Goal: Use online tool/utility: Use online tool/utility

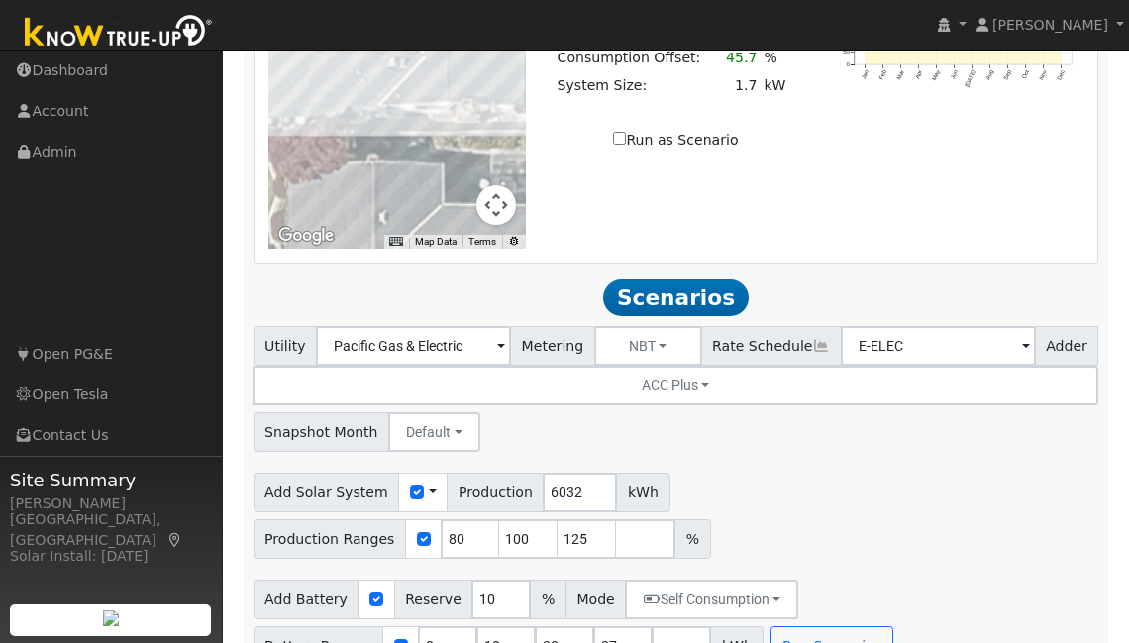
scroll to position [1634, 0]
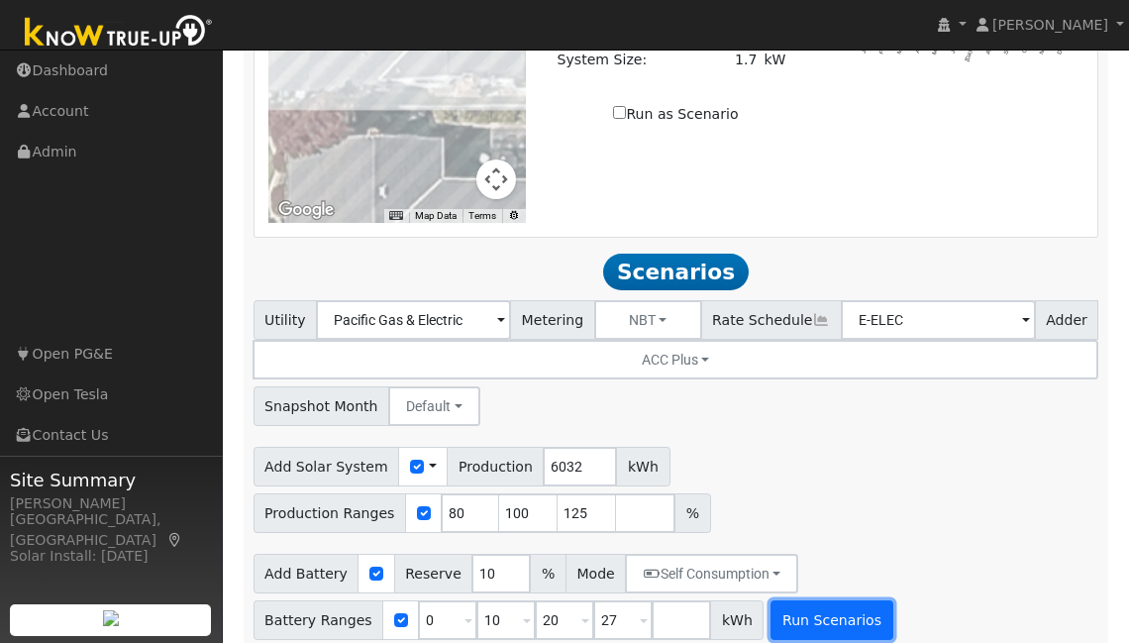
click at [774, 605] on button "Run Scenarios" at bounding box center [832, 620] width 122 height 40
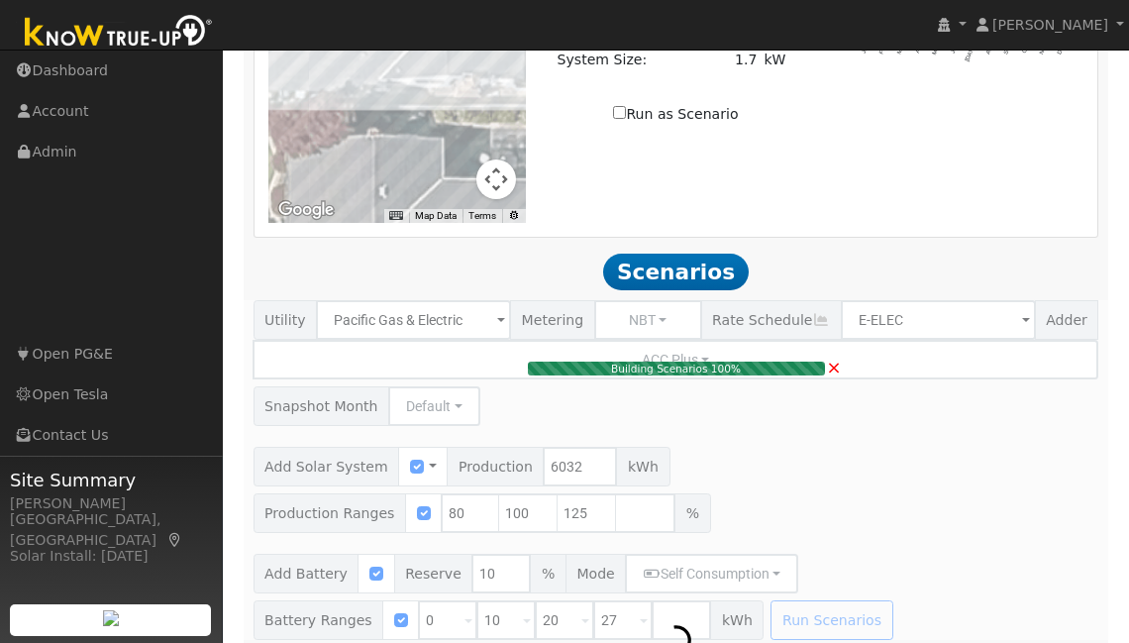
type input "5.0"
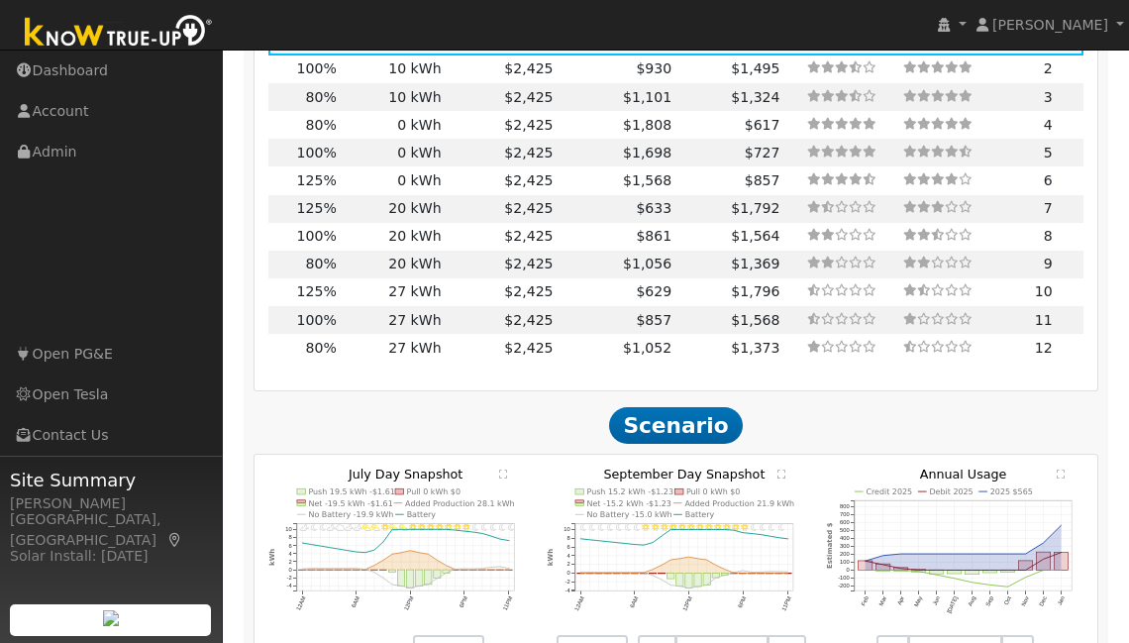
scroll to position [1298, 0]
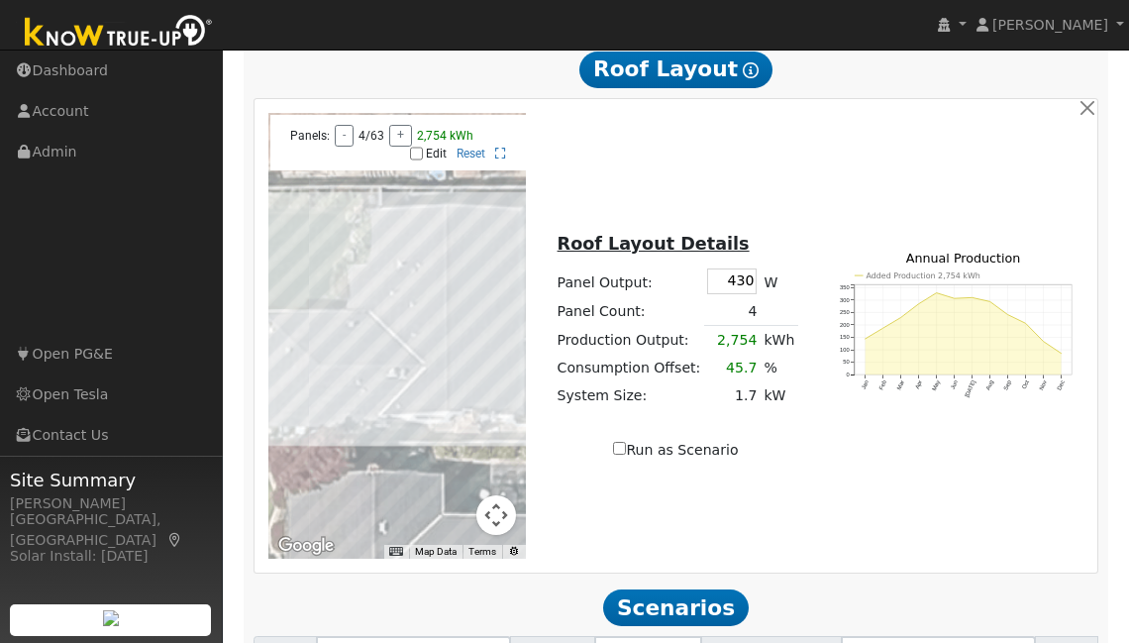
drag, startPoint x: 652, startPoint y: 384, endPoint x: 1136, endPoint y: 282, distance: 495.1
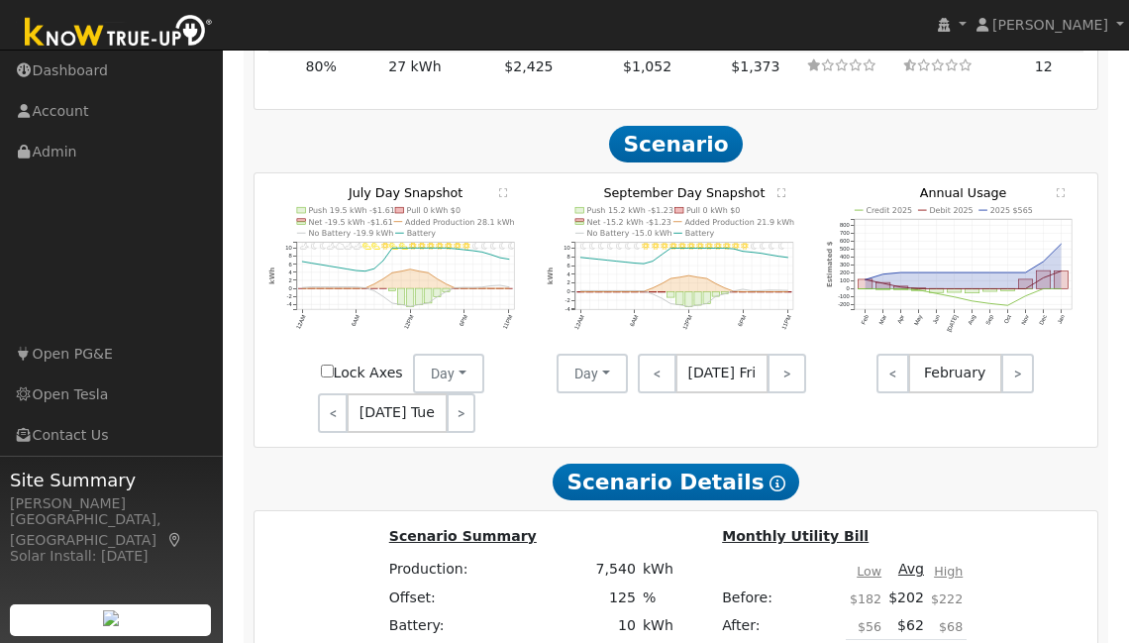
scroll to position [2588, 0]
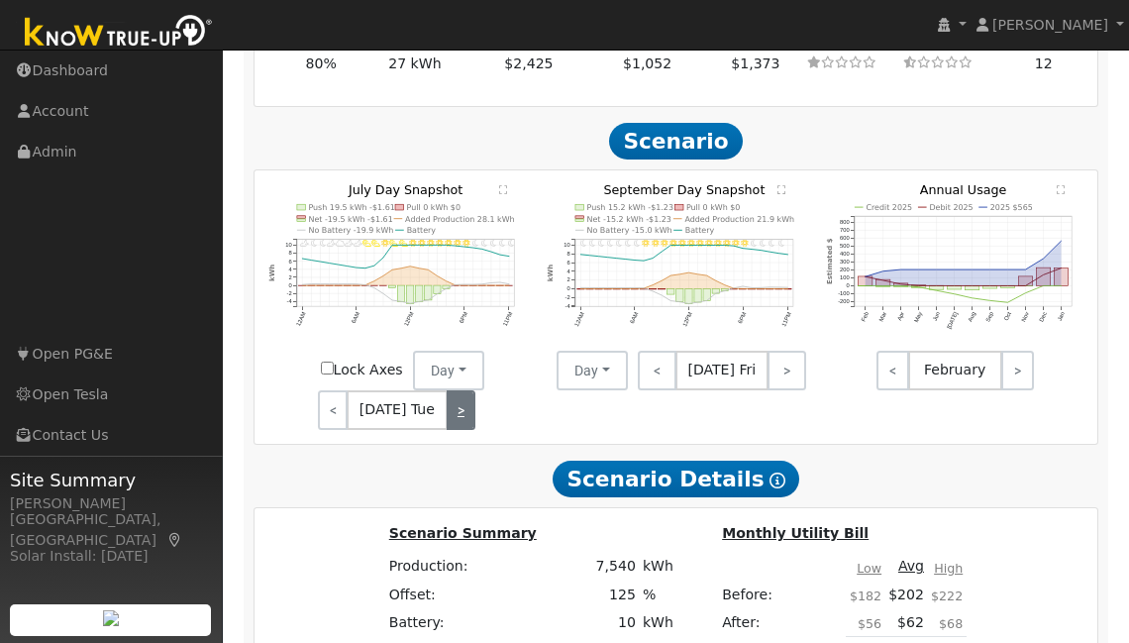
click at [456, 399] on link ">" at bounding box center [462, 410] width 30 height 40
click at [456, 399] on link ">" at bounding box center [463, 410] width 27 height 40
click at [800, 352] on link ">" at bounding box center [787, 371] width 39 height 40
click at [800, 352] on link ">" at bounding box center [789, 371] width 36 height 40
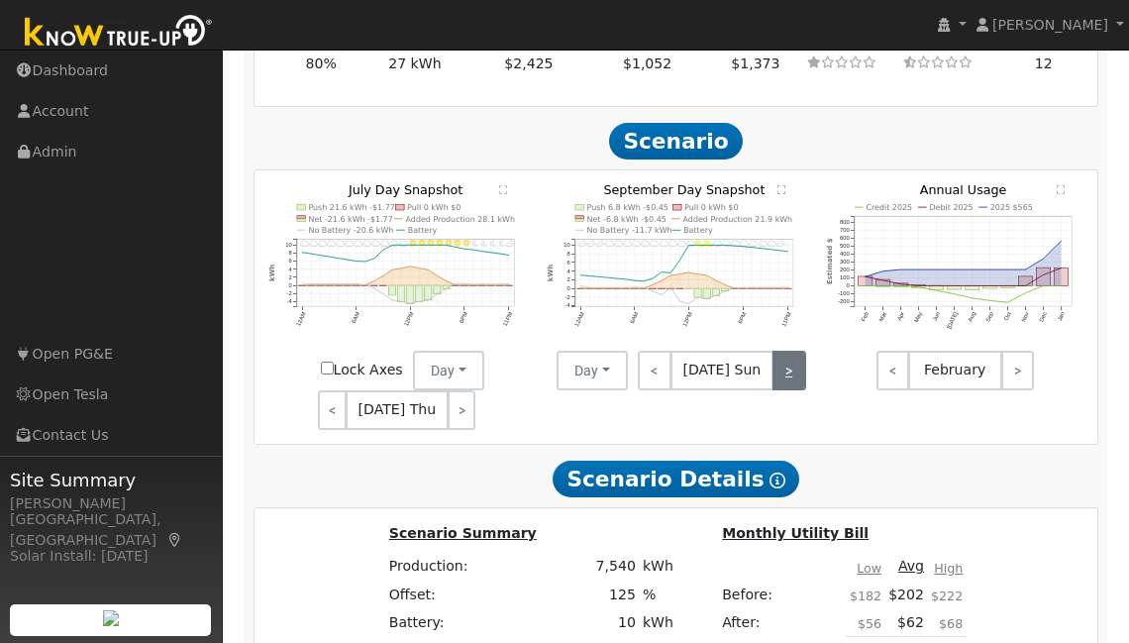
click at [800, 352] on link ">" at bounding box center [790, 371] width 34 height 40
click at [800, 352] on link ">" at bounding box center [790, 371] width 32 height 40
click at [800, 352] on link ">" at bounding box center [788, 371] width 35 height 40
click at [800, 352] on link ">" at bounding box center [791, 371] width 32 height 40
click at [800, 352] on link ">" at bounding box center [790, 371] width 34 height 40
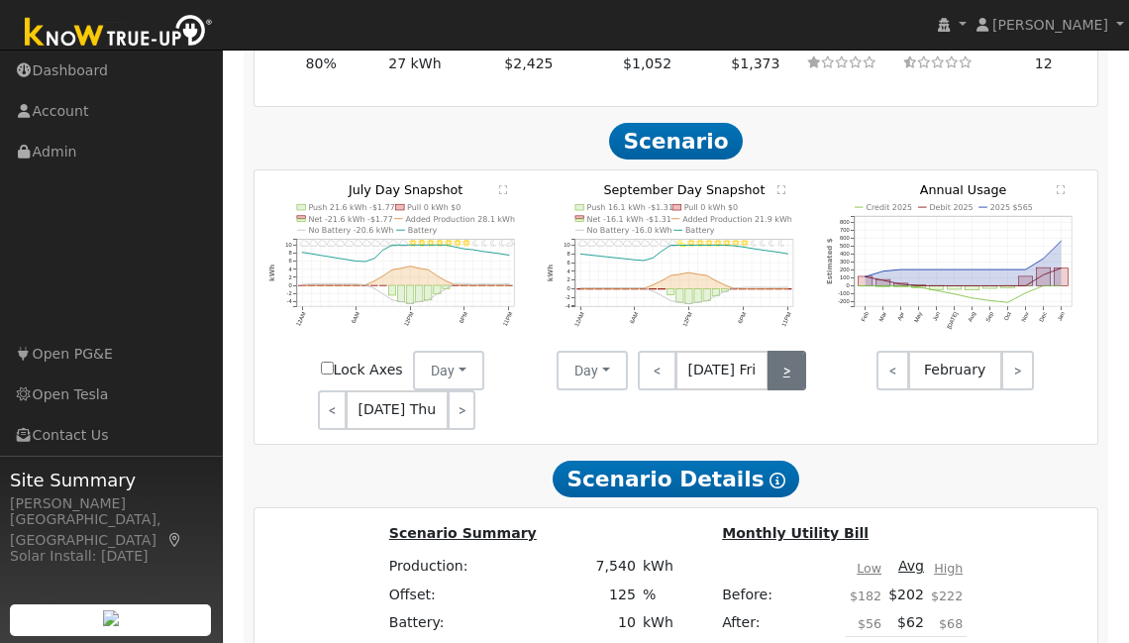
click at [800, 352] on link ">" at bounding box center [787, 371] width 39 height 40
click at [800, 352] on link ">" at bounding box center [789, 371] width 36 height 40
click at [800, 352] on link ">" at bounding box center [790, 371] width 34 height 40
click at [796, 352] on link ">" at bounding box center [790, 371] width 32 height 40
click at [794, 352] on link ">" at bounding box center [788, 371] width 35 height 40
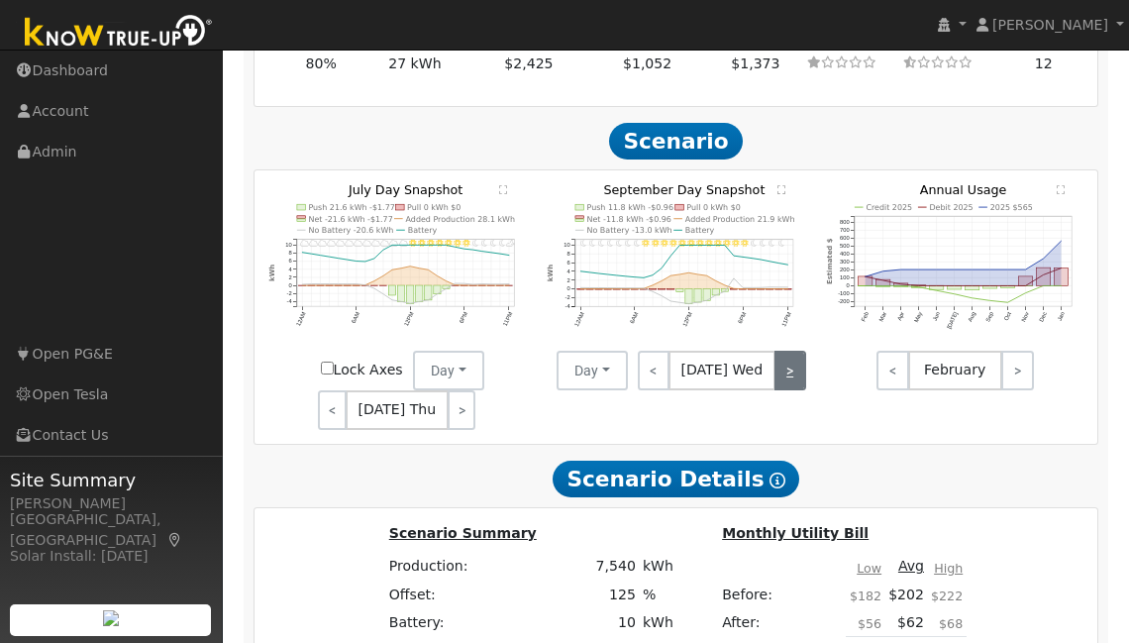
click at [794, 352] on link ">" at bounding box center [791, 371] width 32 height 40
click at [794, 352] on link ">" at bounding box center [790, 371] width 34 height 40
click at [794, 352] on link ">" at bounding box center [787, 371] width 39 height 40
click at [794, 352] on link ">" at bounding box center [789, 371] width 36 height 40
click at [794, 352] on link ">" at bounding box center [790, 371] width 34 height 40
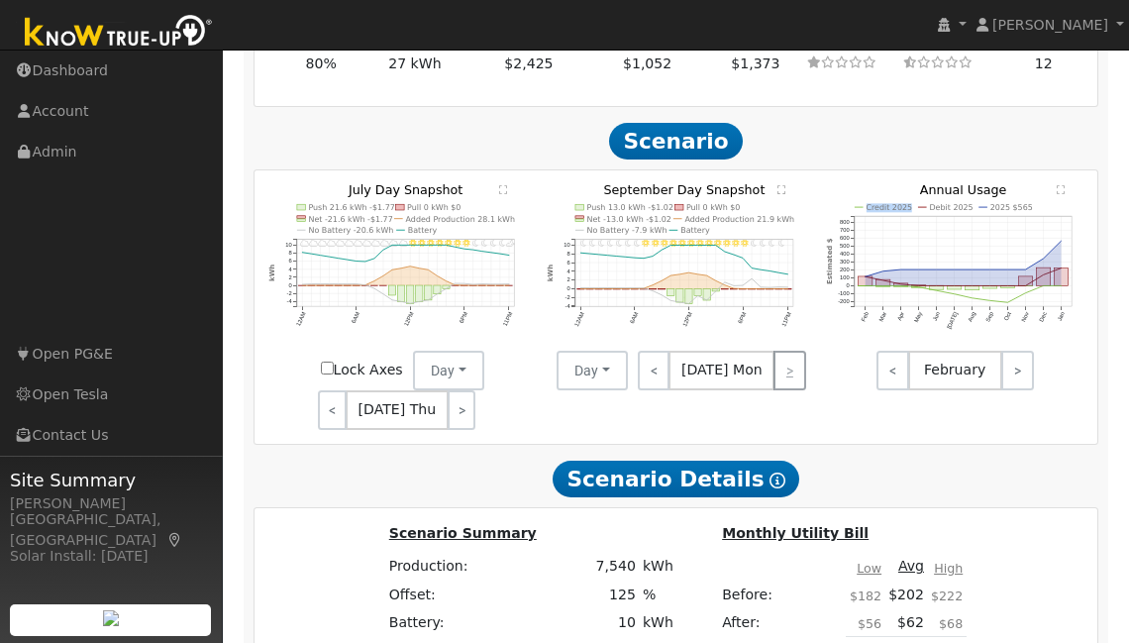
click at [794, 352] on div "< [DATE] Mon >" at bounding box center [717, 371] width 178 height 40
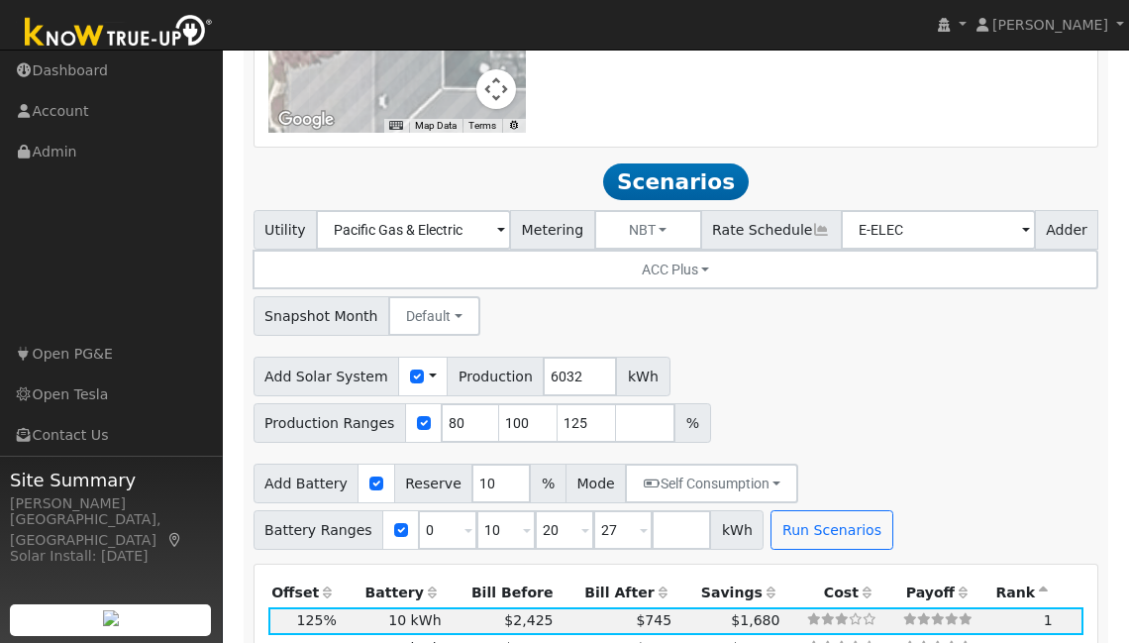
scroll to position [1724, 0]
drag, startPoint x: 608, startPoint y: 515, endPoint x: 570, endPoint y: 502, distance: 40.7
click at [570, 510] on div "Battery Ranges 0 Overrides Reserve % Mode None None Self Consumption Peak Savin…" at bounding box center [509, 530] width 511 height 40
type input "15"
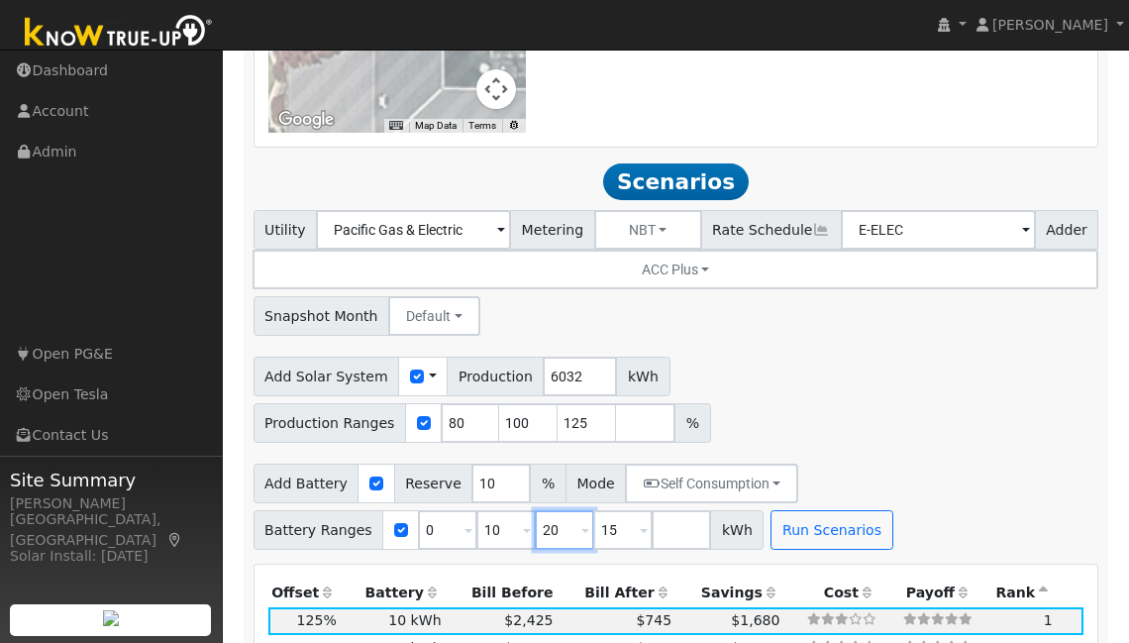
type input "20"
click at [553, 512] on input "15" at bounding box center [564, 530] width 59 height 40
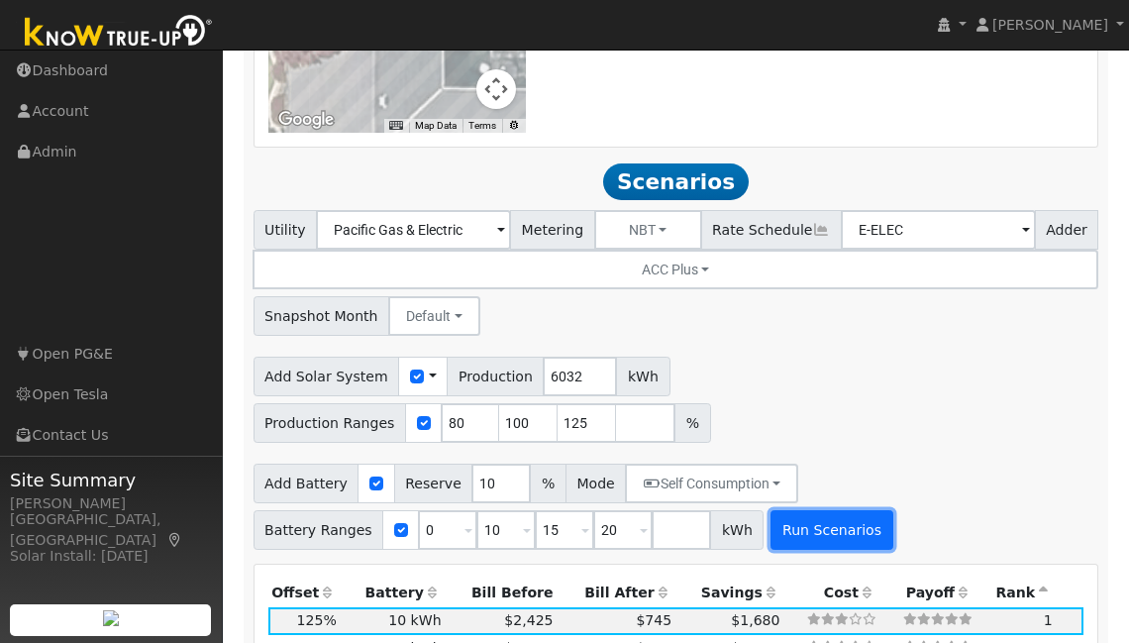
click at [838, 522] on button "Run Scenarios" at bounding box center [832, 530] width 122 height 40
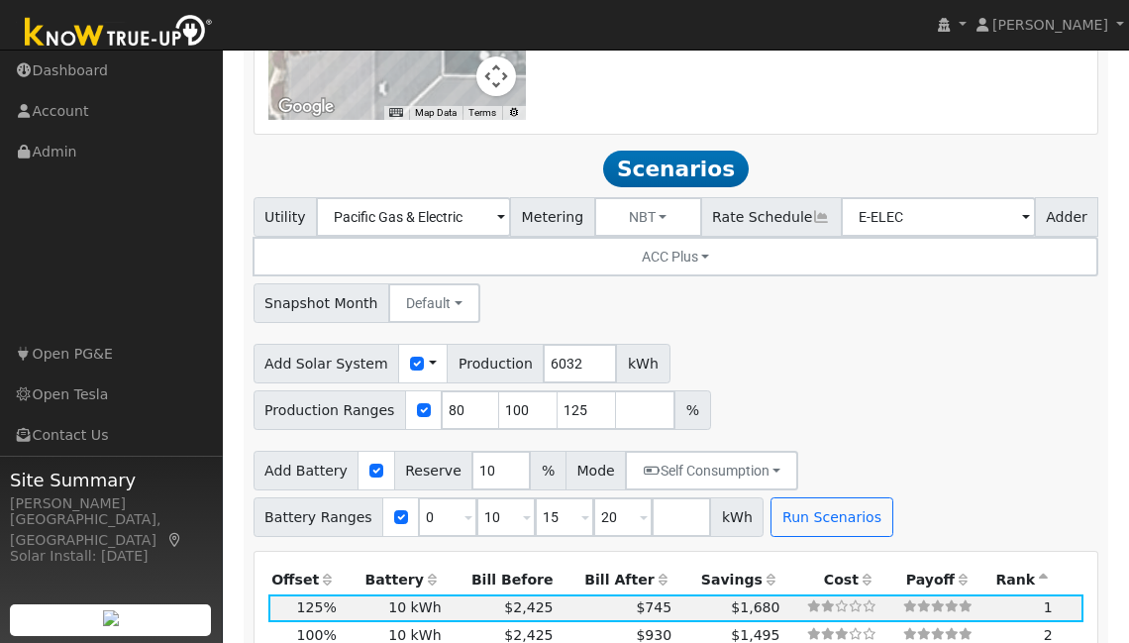
scroll to position [1732, 0]
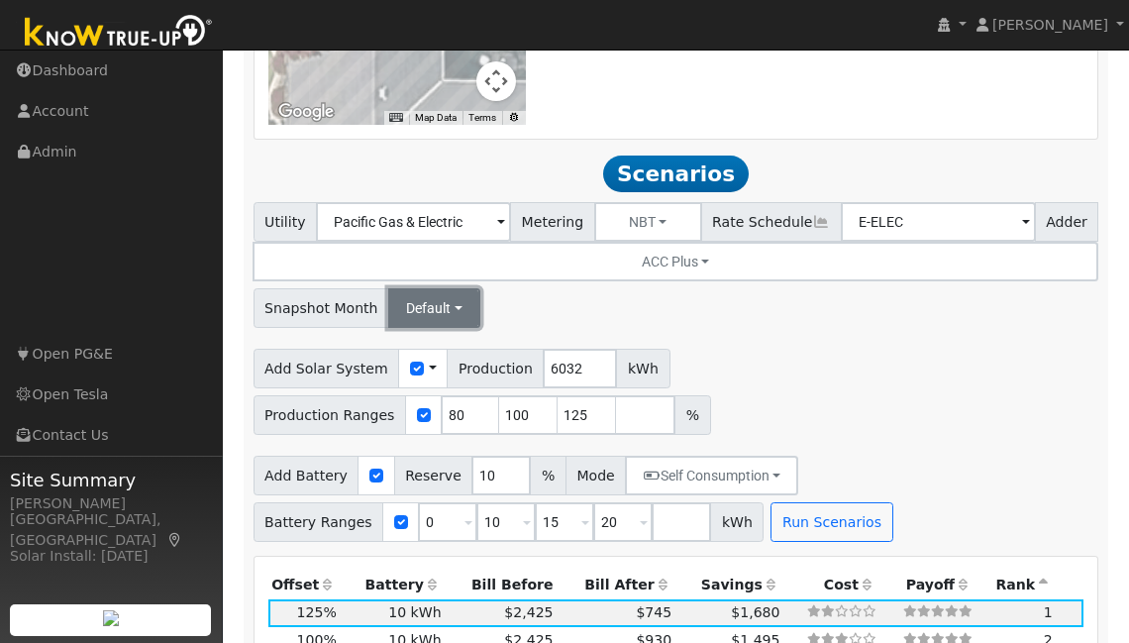
click at [453, 295] on button "Default" at bounding box center [434, 308] width 92 height 40
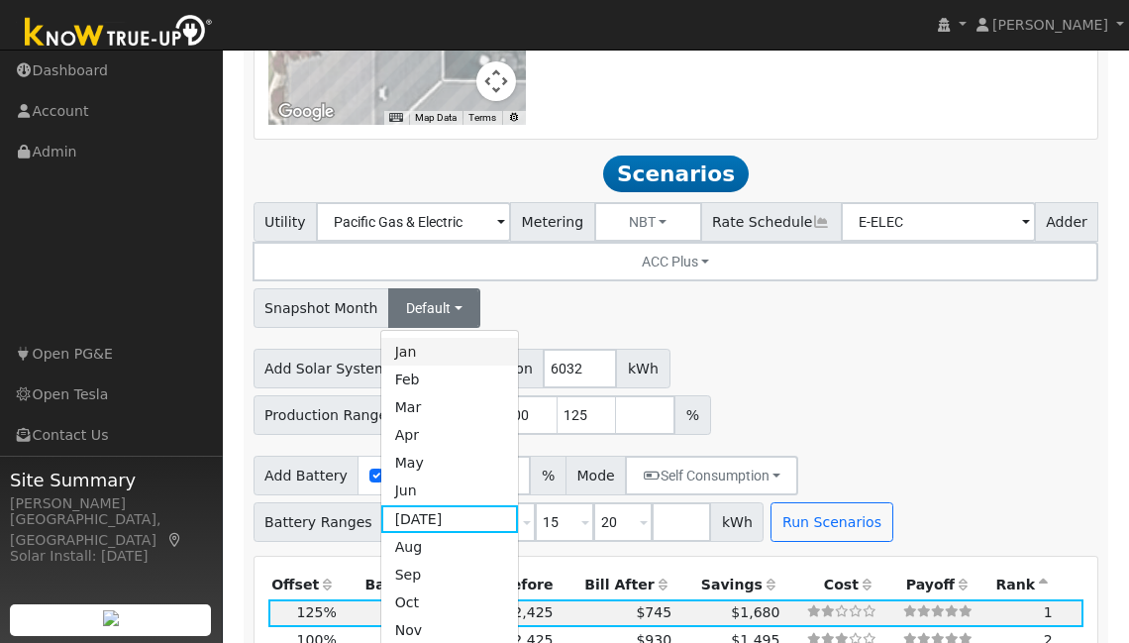
click at [449, 338] on link "Jan" at bounding box center [450, 352] width 138 height 28
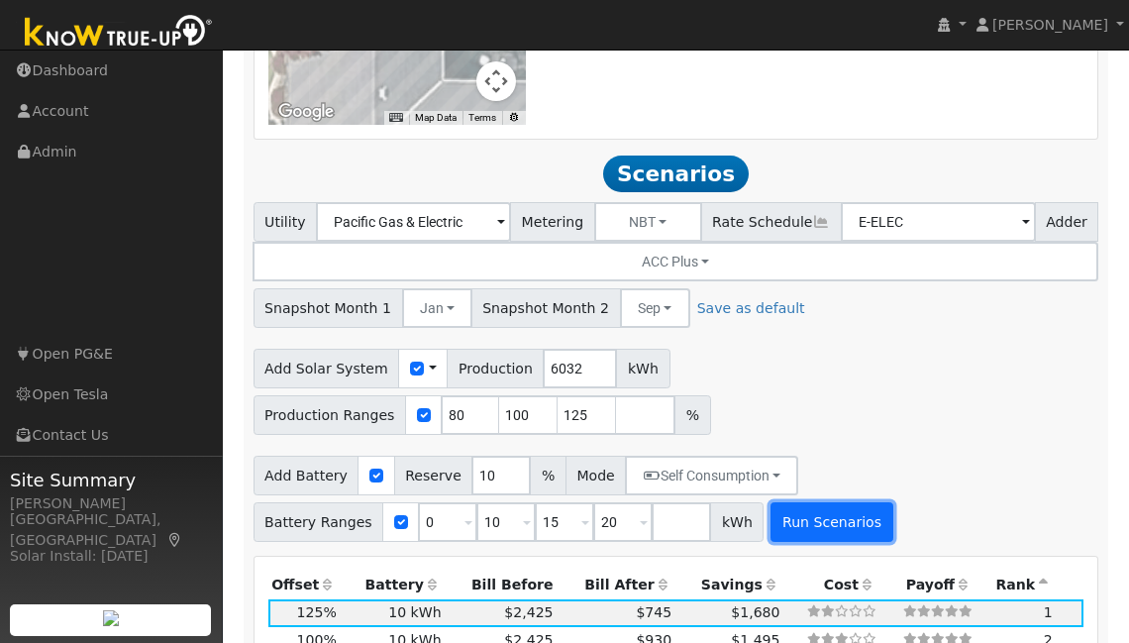
click at [837, 520] on button "Run Scenarios" at bounding box center [832, 522] width 122 height 40
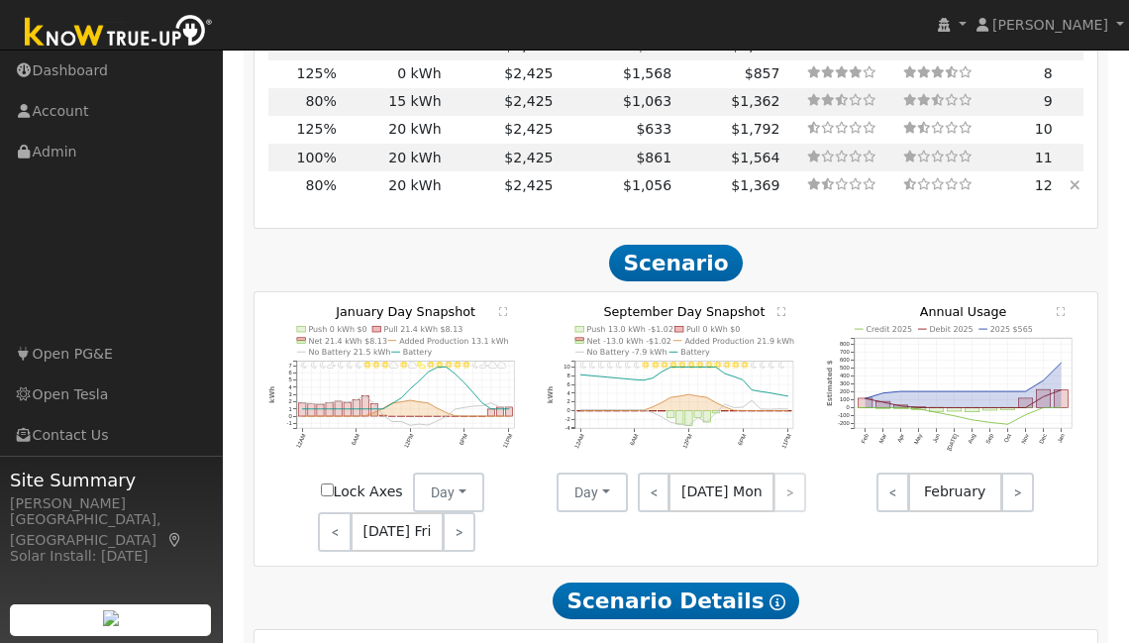
scroll to position [2549, 0]
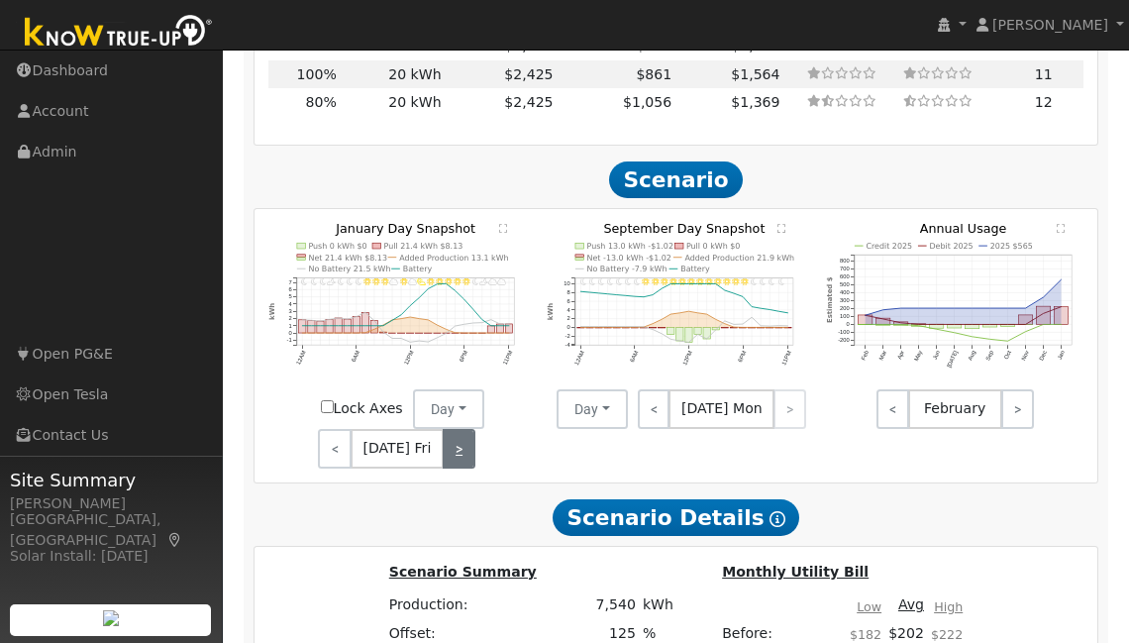
click at [457, 435] on link ">" at bounding box center [459, 449] width 33 height 40
click at [457, 435] on link ">" at bounding box center [461, 449] width 30 height 40
click at [457, 435] on link ">" at bounding box center [462, 449] width 28 height 40
click at [457, 435] on link ">" at bounding box center [462, 449] width 27 height 40
click at [457, 435] on link ">" at bounding box center [462, 449] width 30 height 40
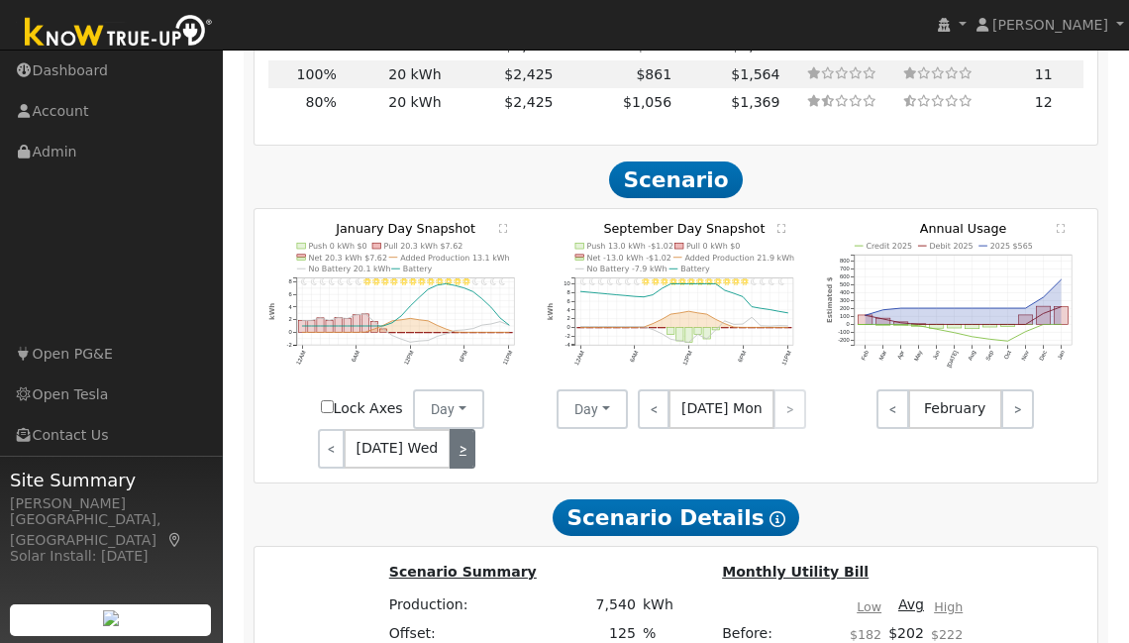
click at [459, 432] on link ">" at bounding box center [463, 449] width 27 height 40
click at [461, 432] on link ">" at bounding box center [462, 449] width 29 height 40
click at [461, 432] on link ">" at bounding box center [459, 449] width 33 height 40
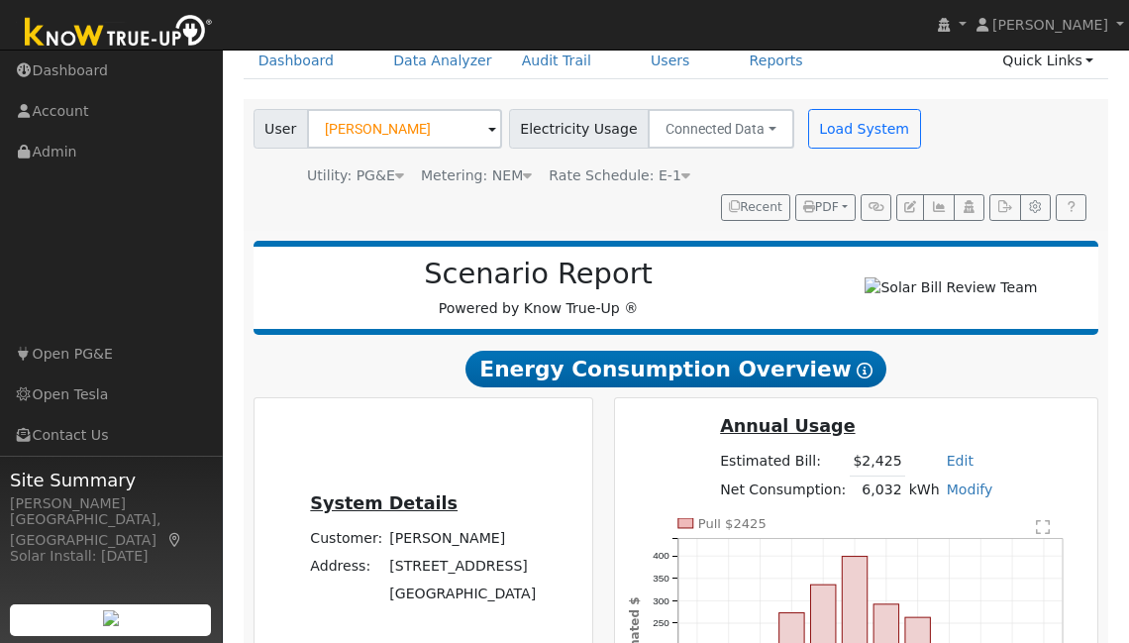
scroll to position [93, 0]
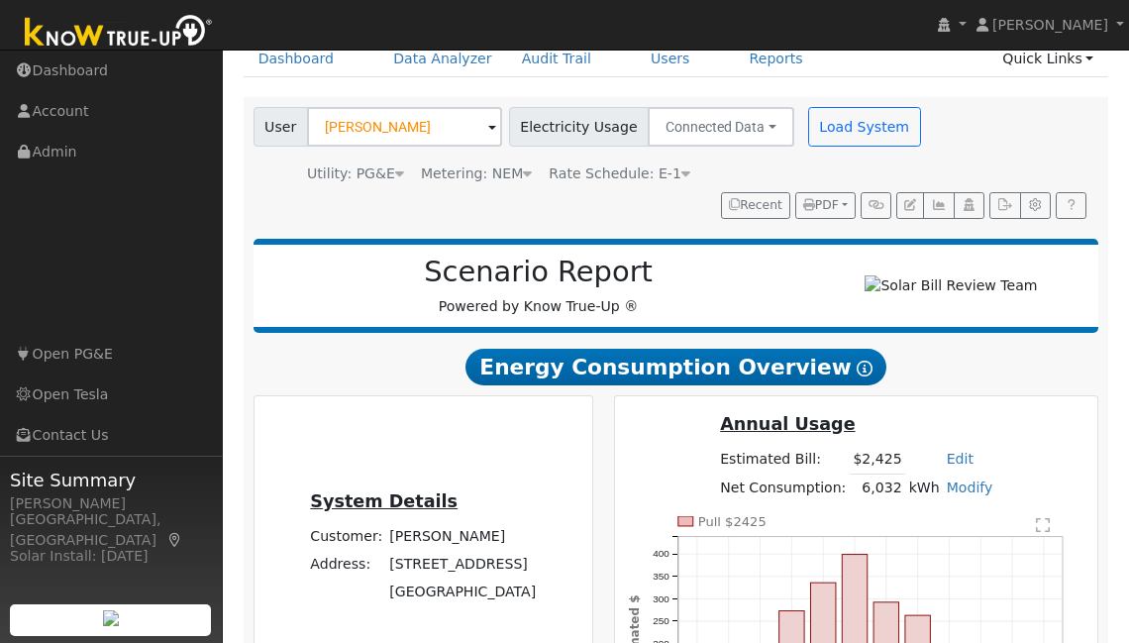
click at [1004, 333] on div "Scenario Report Powered by Know True-Up ®" at bounding box center [677, 286] width 846 height 94
